Goal: Information Seeking & Learning: Learn about a topic

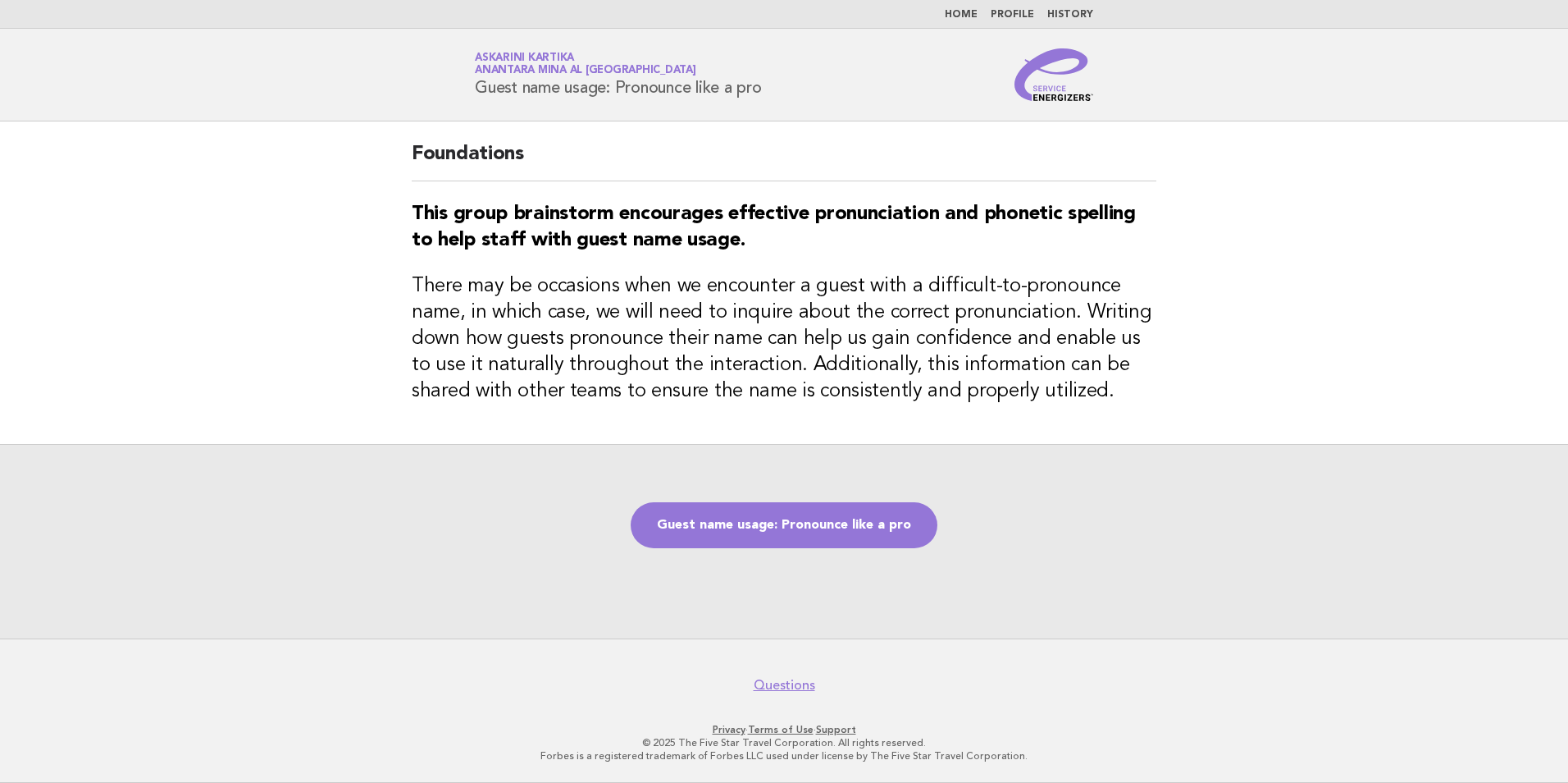
click at [972, 14] on link "Home" at bounding box center [961, 15] width 33 height 10
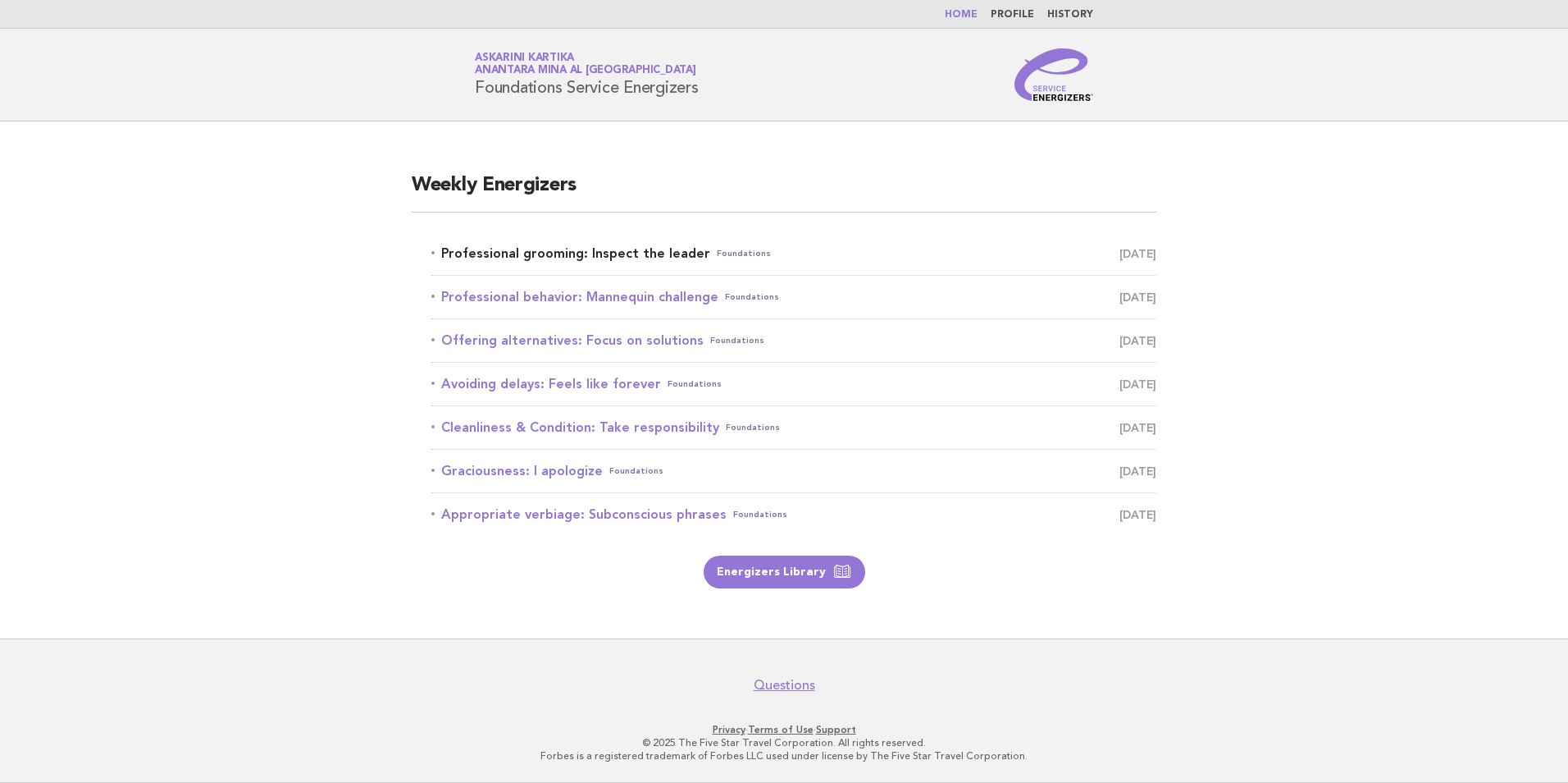
click at [622, 258] on link "Professional grooming: Inspect the leader Foundations [DATE]" at bounding box center [793, 252] width 725 height 23
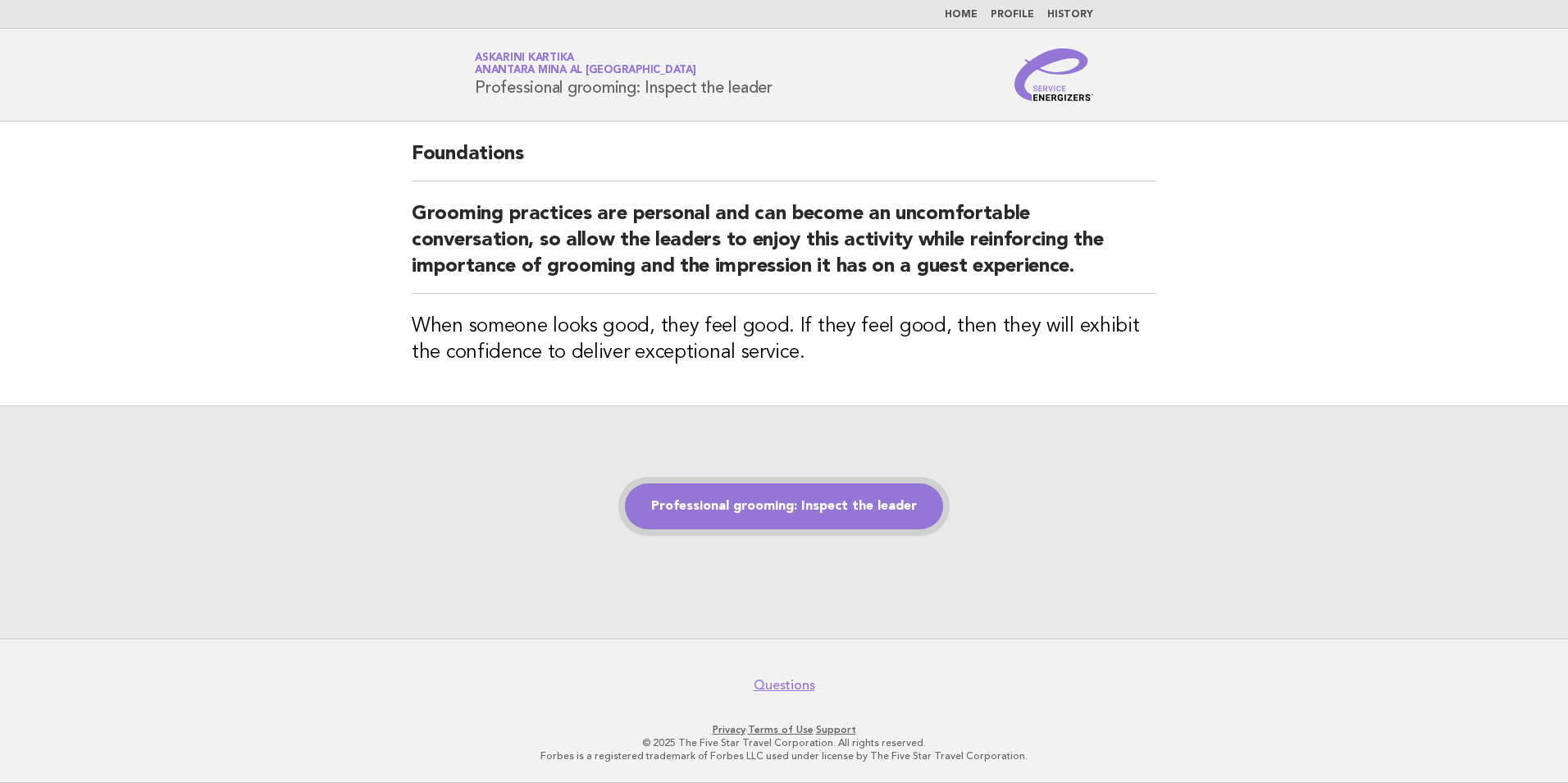
click at [822, 500] on link "Professional grooming: Inspect the leader" at bounding box center [784, 506] width 319 height 46
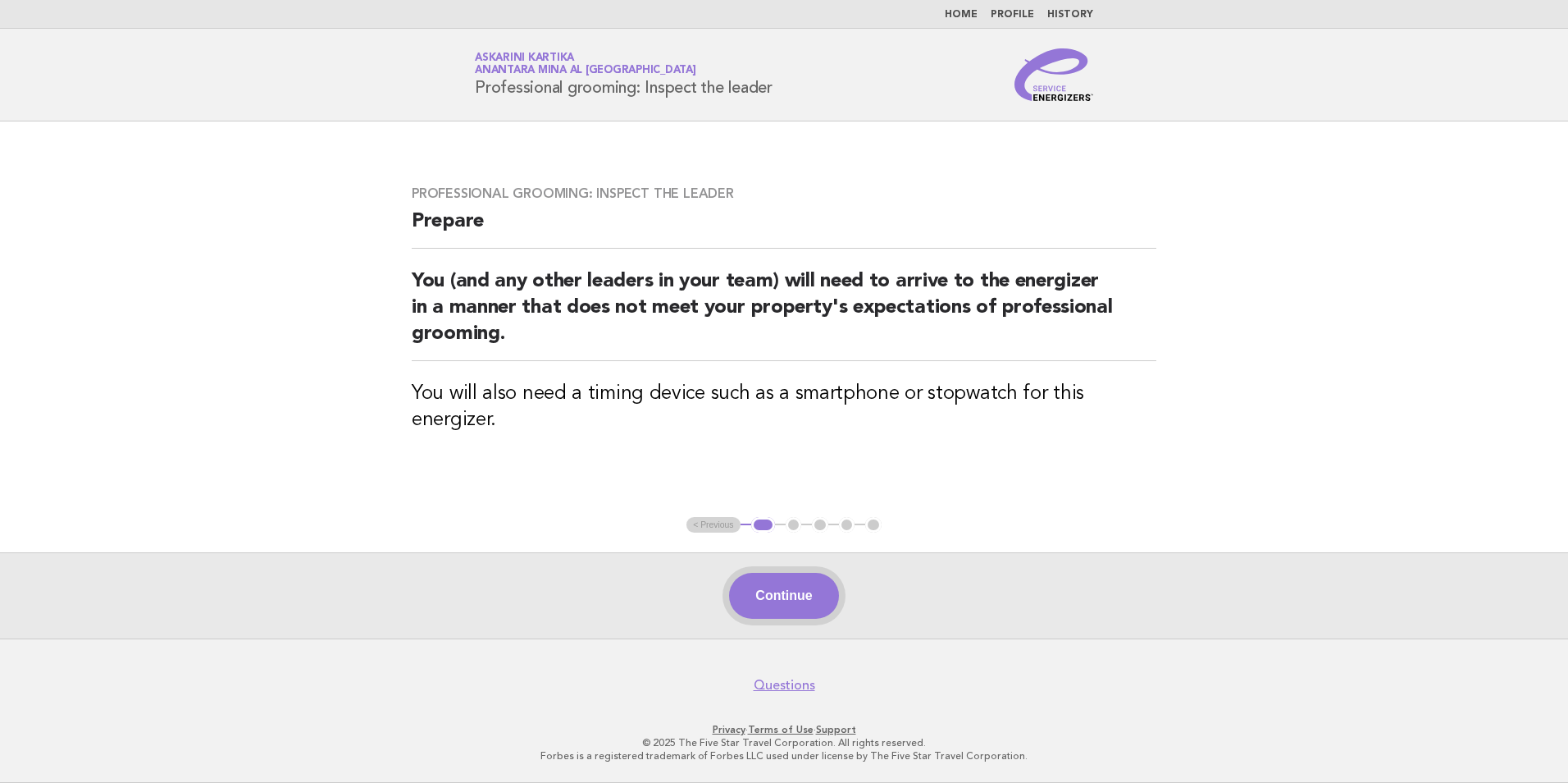
click at [791, 601] on button "Continue" at bounding box center [784, 595] width 109 height 46
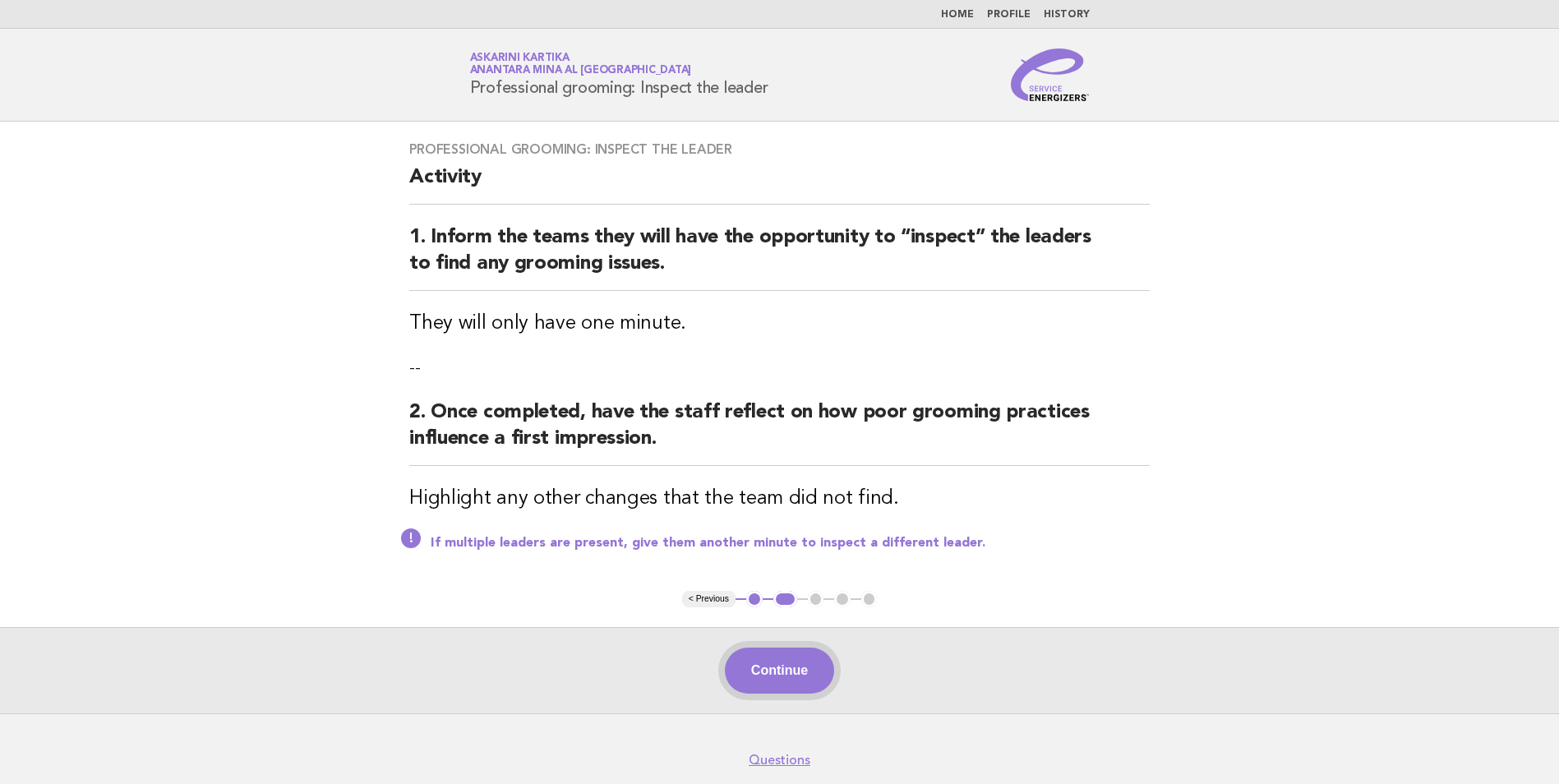
click at [814, 673] on button "Continue" at bounding box center [780, 670] width 109 height 46
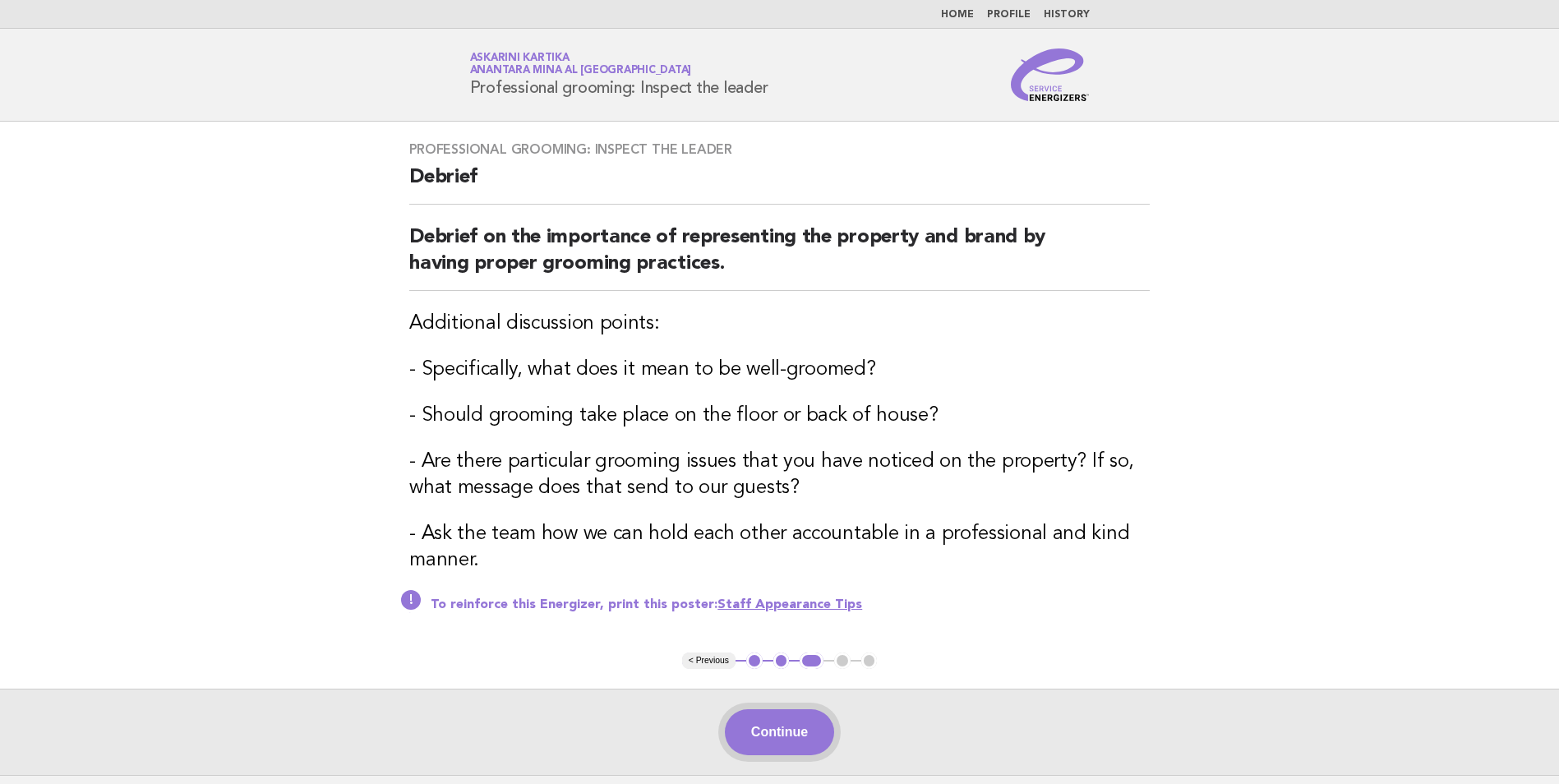
click at [819, 741] on button "Continue" at bounding box center [780, 731] width 109 height 46
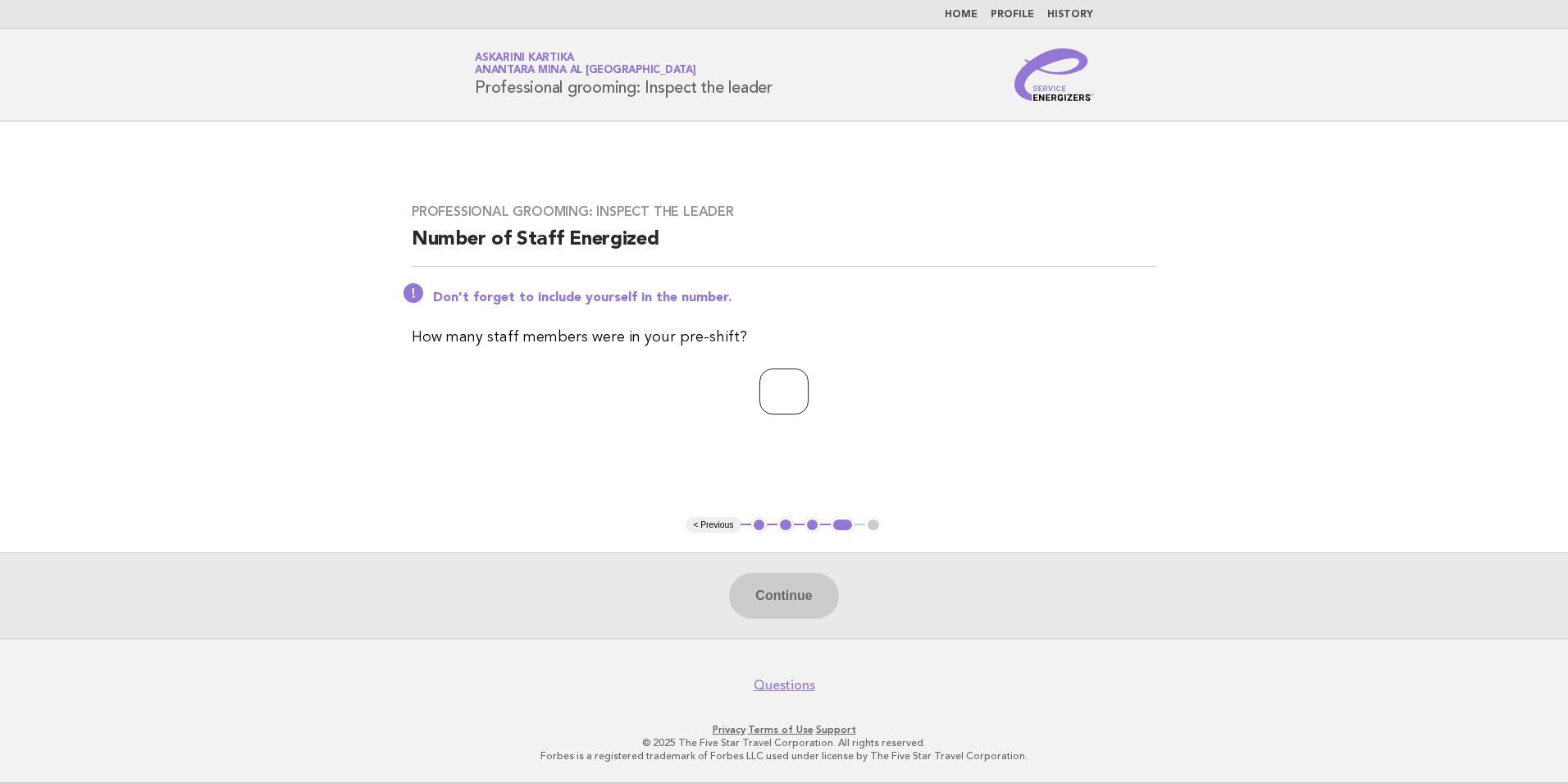
drag, startPoint x: 771, startPoint y: 396, endPoint x: 779, endPoint y: 395, distance: 8.1
click at [770, 396] on input "number" at bounding box center [784, 391] width 49 height 46
type input "*"
click at [794, 606] on button "Continue" at bounding box center [784, 595] width 109 height 46
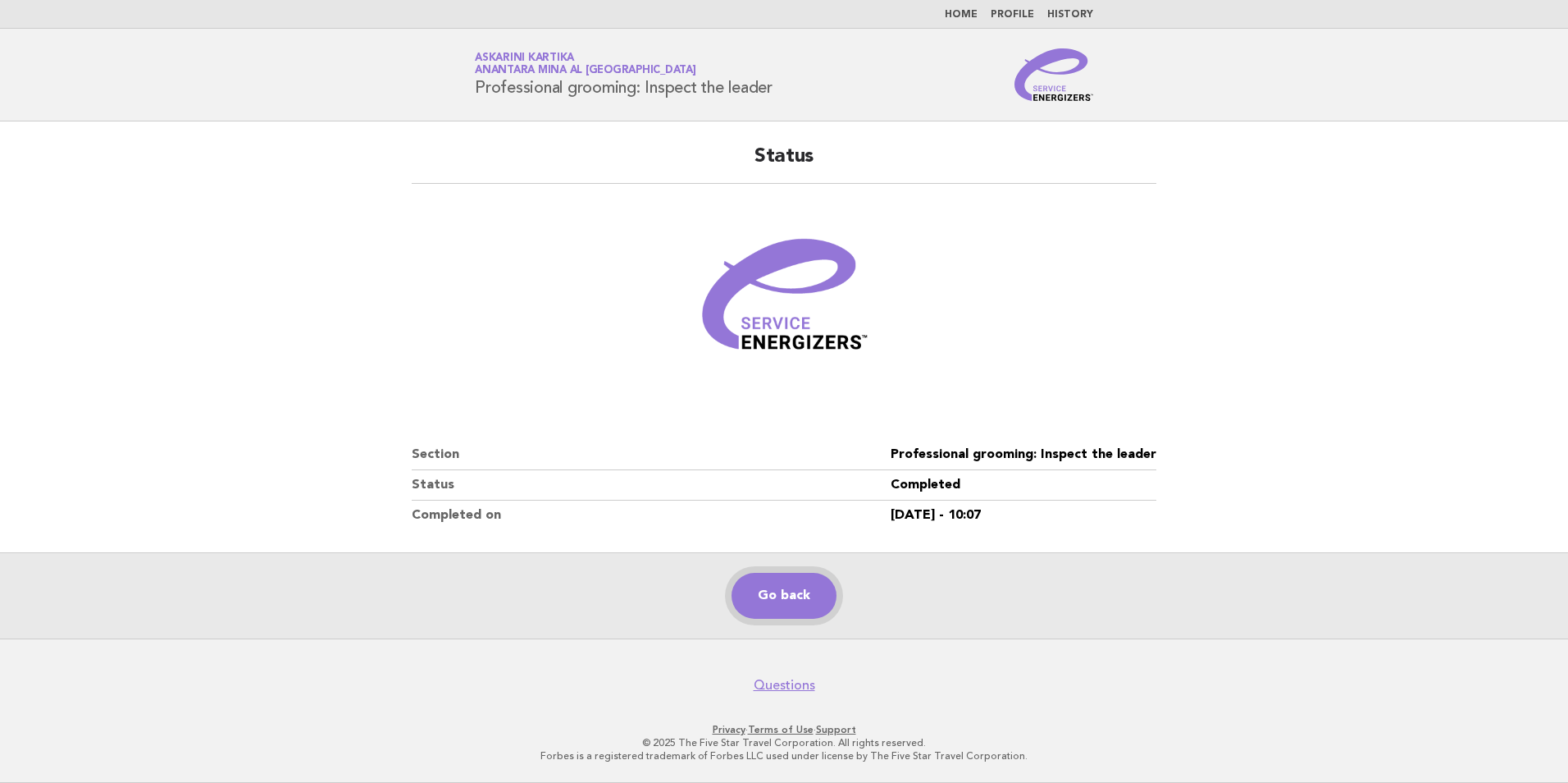
click at [774, 604] on link "Go back" at bounding box center [784, 595] width 105 height 46
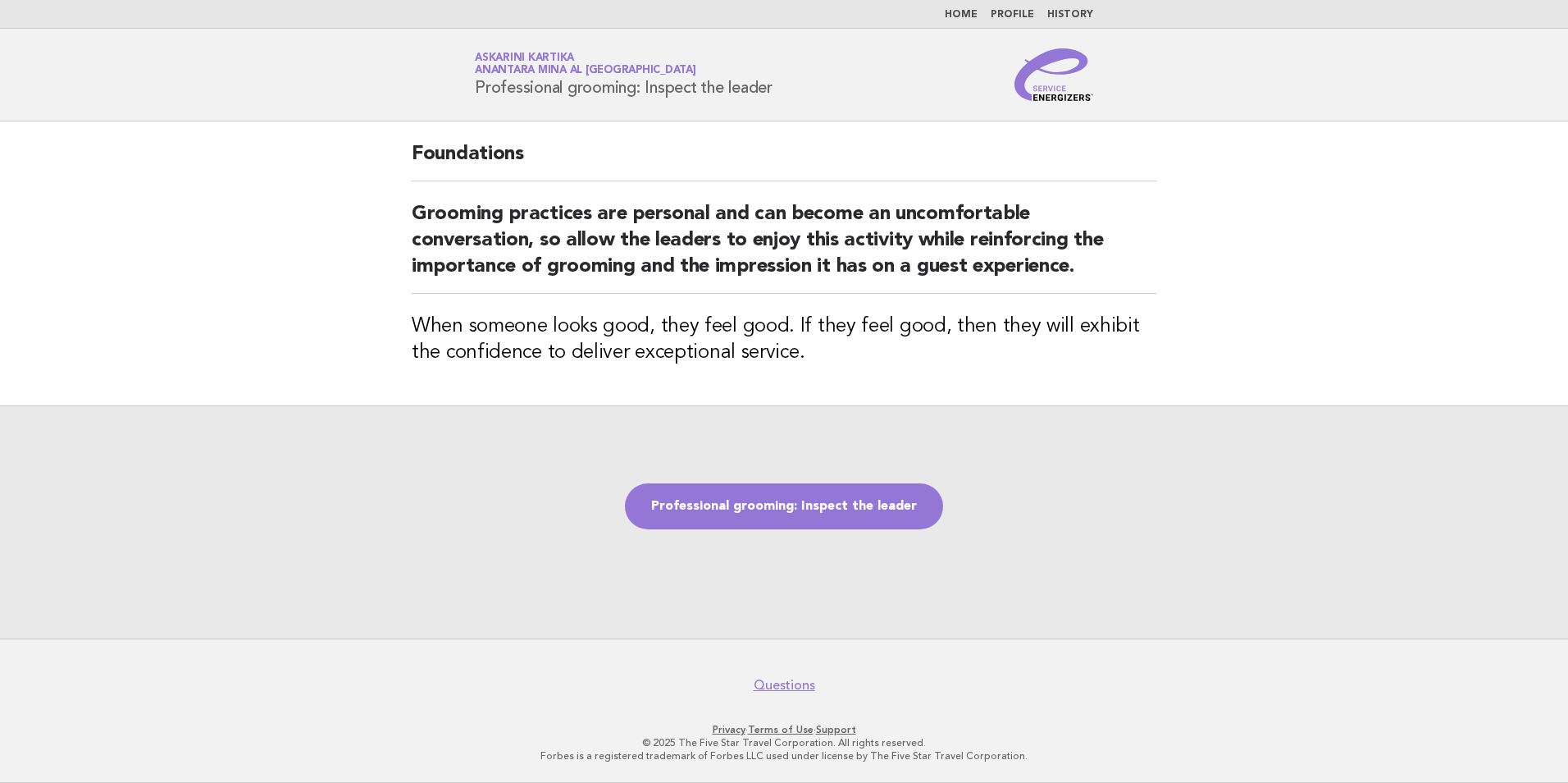
click at [197, 130] on main "Foundations Grooming practices are personal and can become an uncomfortable con…" at bounding box center [784, 380] width 1568 height 517
drag, startPoint x: 797, startPoint y: 89, endPoint x: 443, endPoint y: 108, distance: 354.5
click at [443, 108] on header "Service Energizers Askarini Kartika Anantara Mina al Arab Ras Al Khaimah Resort…" at bounding box center [784, 75] width 1568 height 93
copy h1 "Professional grooming: Inspect the leader"
